Goal: Find specific page/section: Find specific page/section

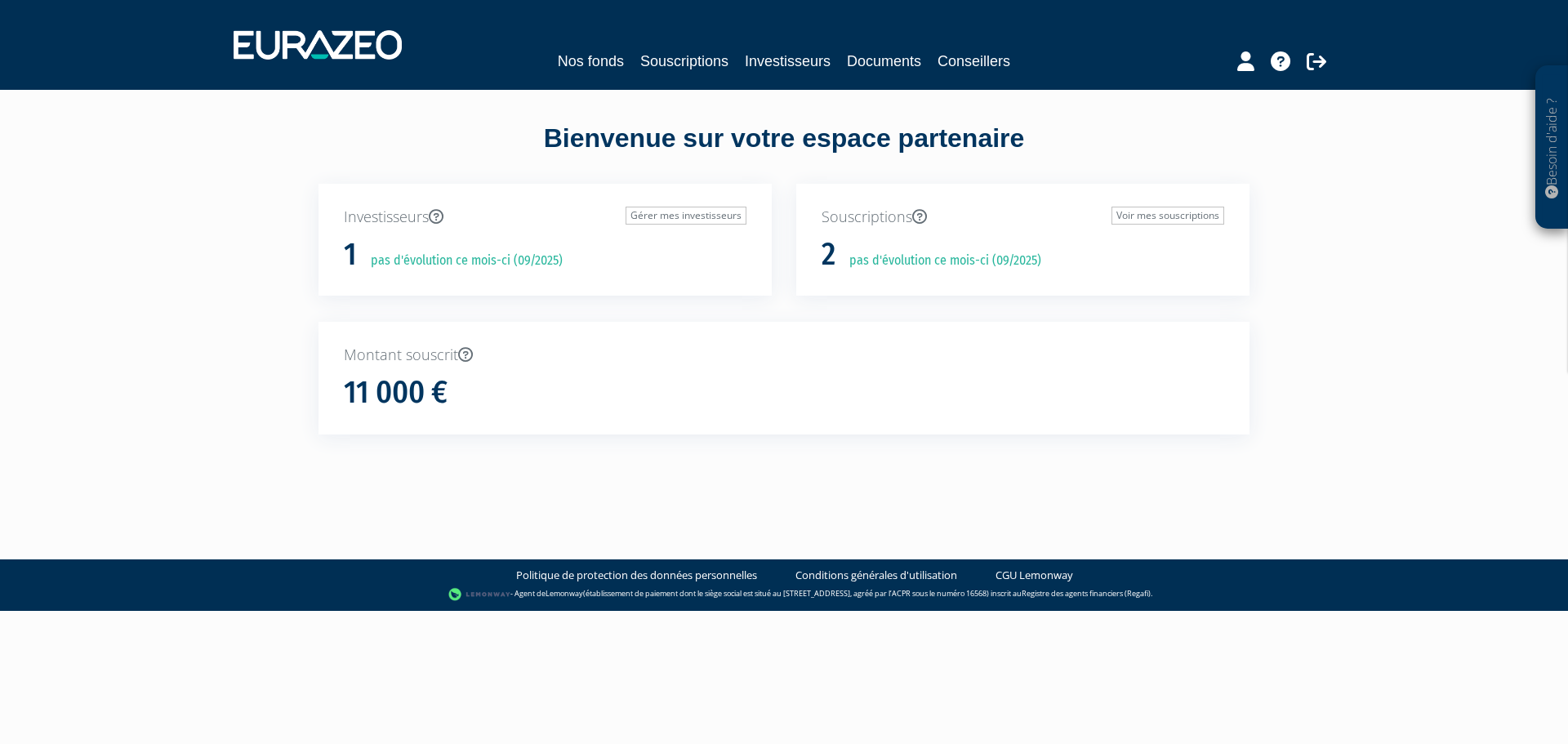
click at [604, 76] on nav "Nos fonds Souscriptions Investisseurs Documents Conseillers" at bounding box center [784, 45] width 1568 height 90
click at [600, 66] on link "Nos fonds" at bounding box center [591, 61] width 66 height 23
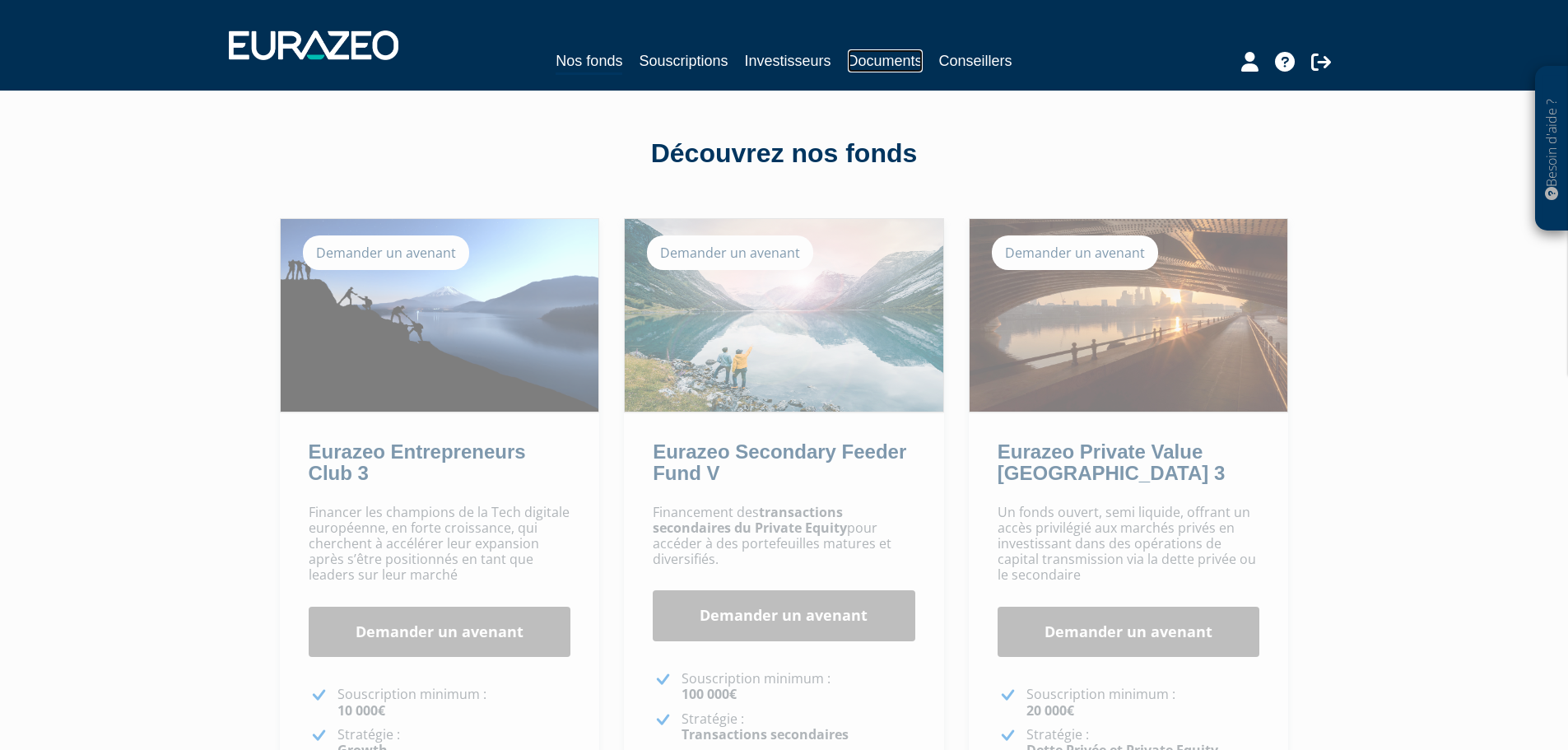
click at [875, 62] on link "Documents" at bounding box center [885, 61] width 75 height 23
